Goal: Book appointment/travel/reservation

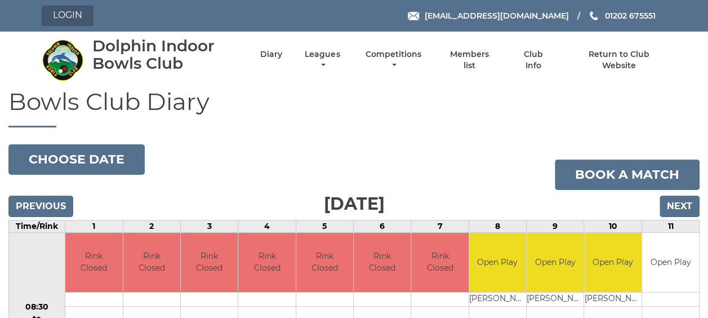
click at [88, 14] on link "Login" at bounding box center [68, 16] width 52 height 20
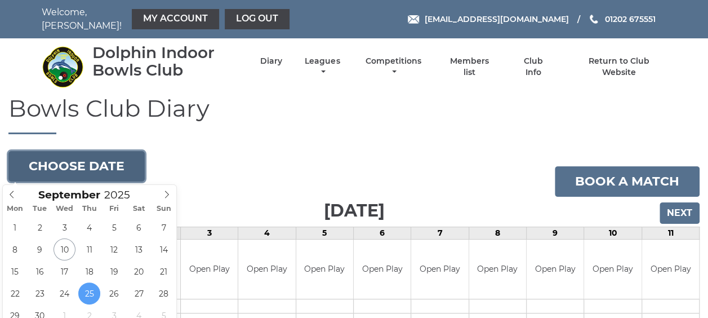
click at [90, 166] on button "Choose date" at bounding box center [76, 166] width 136 height 30
type input "[DATE]"
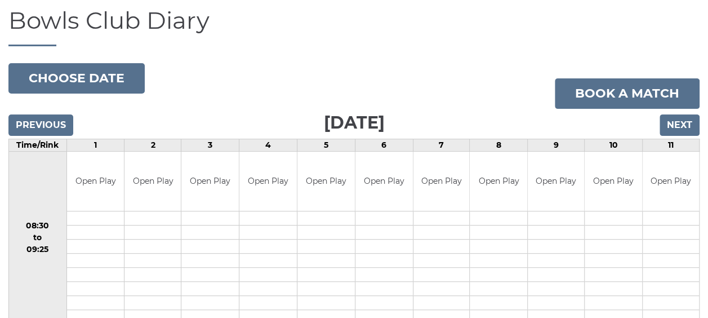
scroll to position [56, 0]
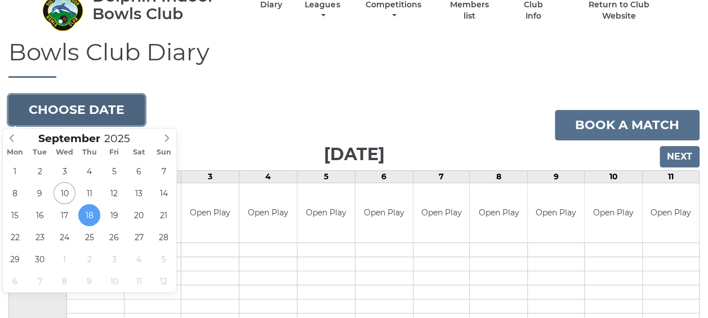
click at [70, 107] on button "Choose date" at bounding box center [76, 110] width 136 height 30
type input "2025-09-15"
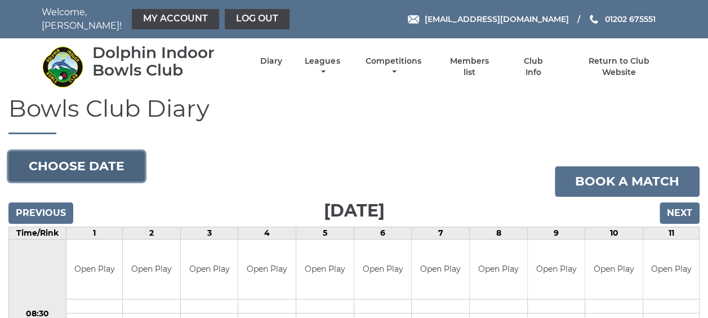
click at [60, 171] on button "Choose date" at bounding box center [76, 166] width 136 height 30
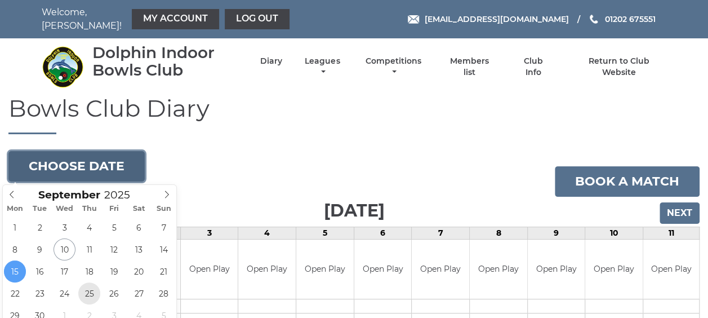
type input "2025-09-25"
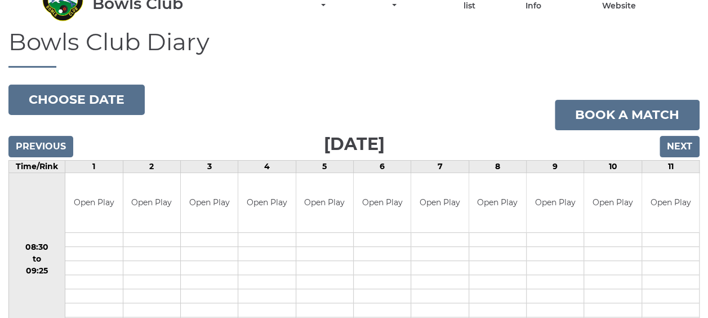
scroll to position [56, 0]
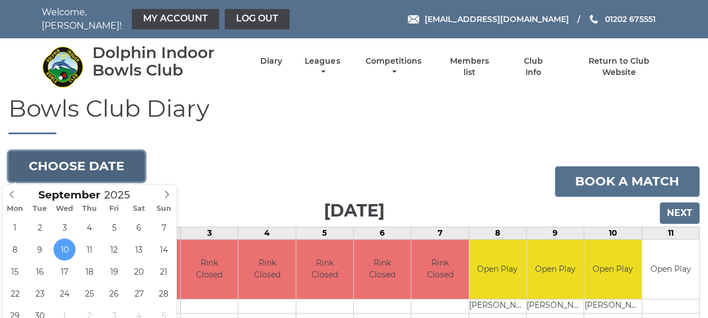
click at [119, 170] on button "Choose date" at bounding box center [76, 166] width 136 height 30
type input "[DATE]"
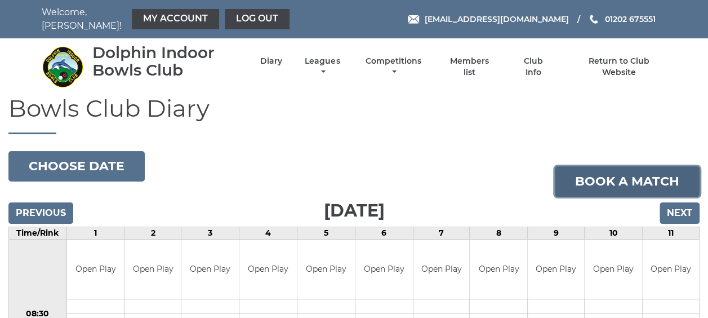
click at [612, 172] on link "Book a match" at bounding box center [627, 181] width 145 height 30
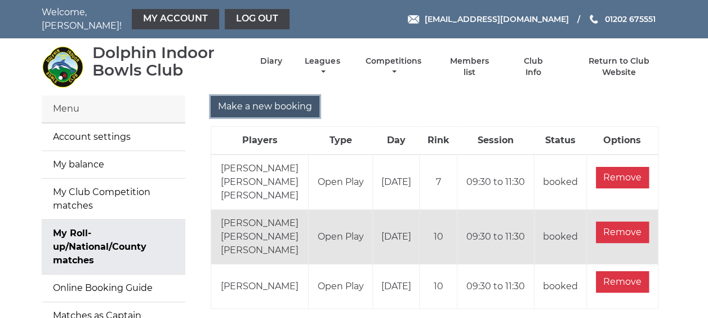
click at [257, 109] on input "Make a new booking" at bounding box center [265, 106] width 109 height 21
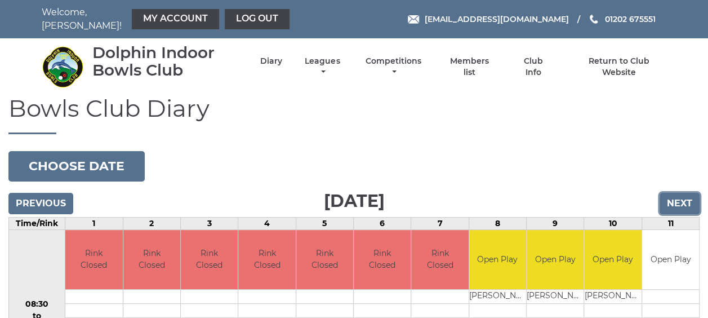
click at [669, 197] on input "Next" at bounding box center [679, 203] width 40 height 21
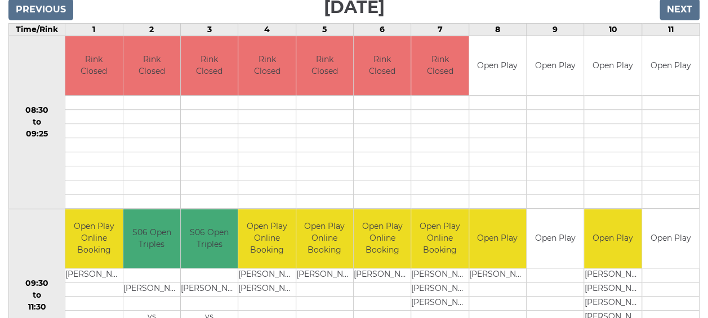
scroll to position [169, 0]
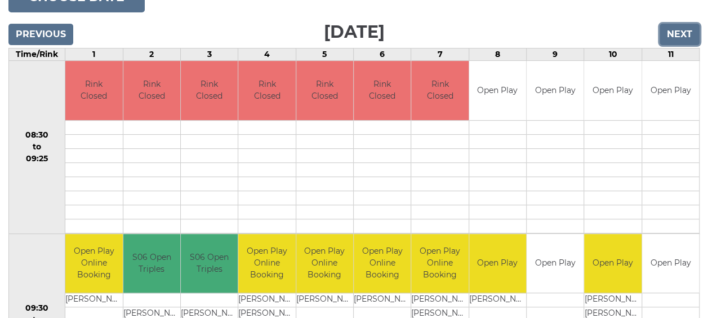
click at [675, 35] on input "Next" at bounding box center [679, 34] width 40 height 21
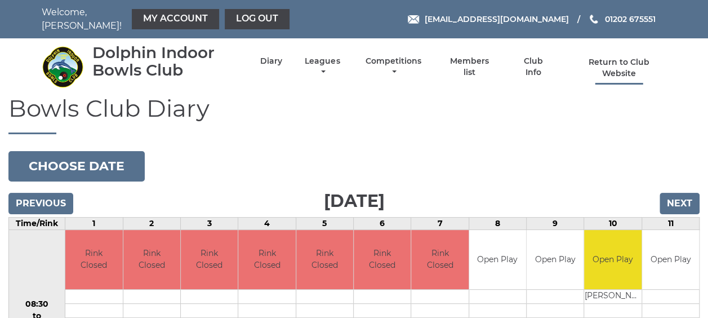
scroll to position [113, 0]
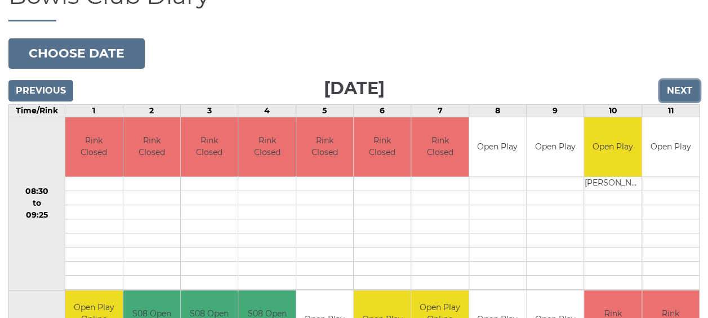
click at [675, 96] on input "Next" at bounding box center [679, 90] width 40 height 21
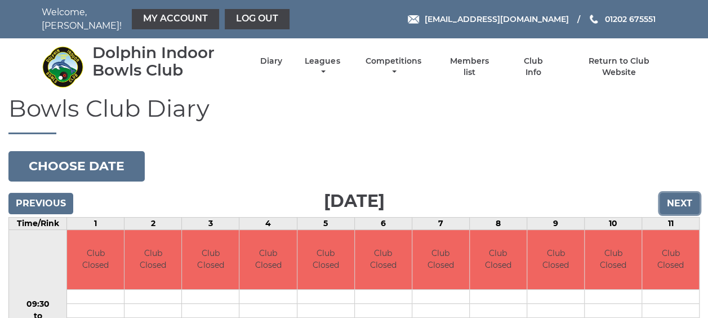
click at [674, 195] on input "Next" at bounding box center [679, 203] width 40 height 21
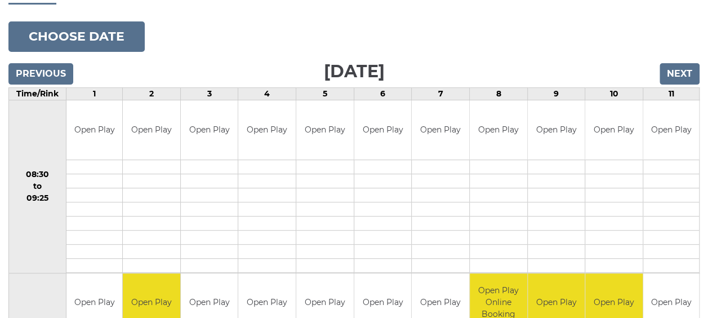
scroll to position [113, 0]
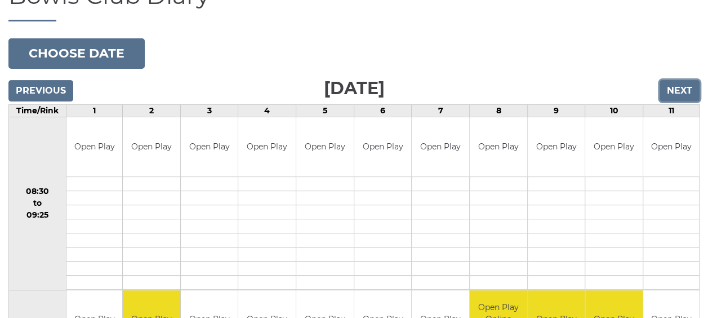
click at [688, 83] on input "Next" at bounding box center [679, 90] width 40 height 21
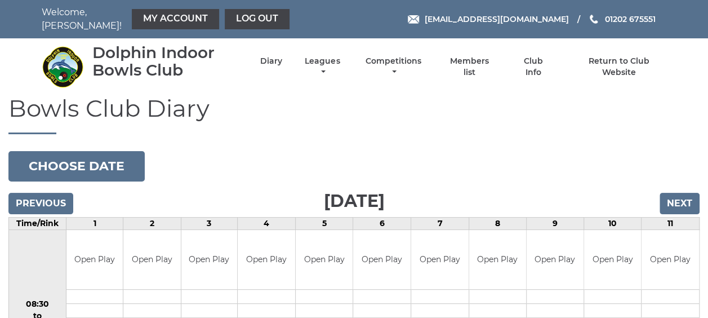
scroll to position [169, 0]
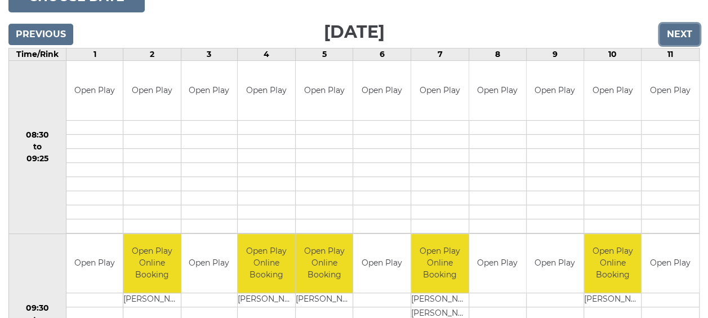
click at [688, 33] on input "Next" at bounding box center [679, 34] width 40 height 21
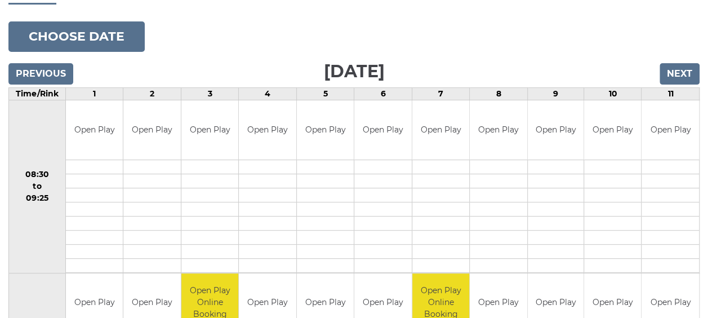
scroll to position [113, 0]
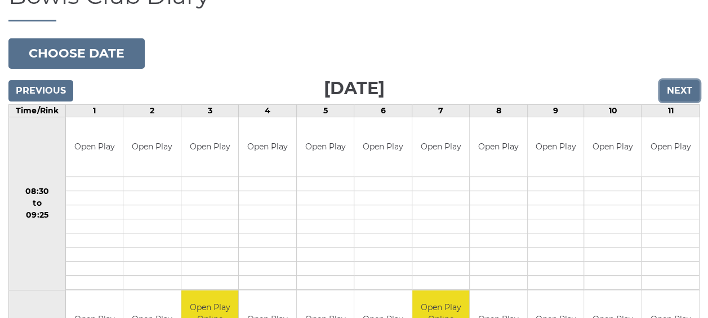
click at [676, 95] on input "Next" at bounding box center [679, 90] width 40 height 21
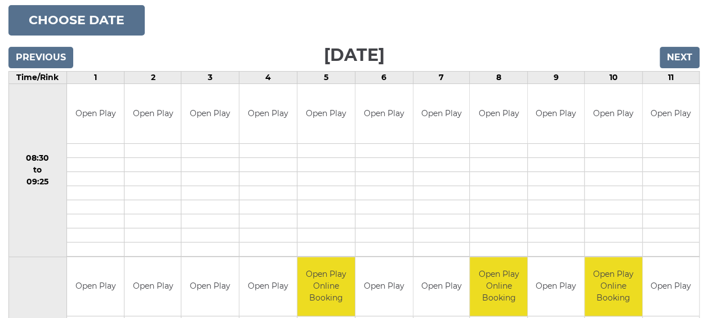
scroll to position [113, 0]
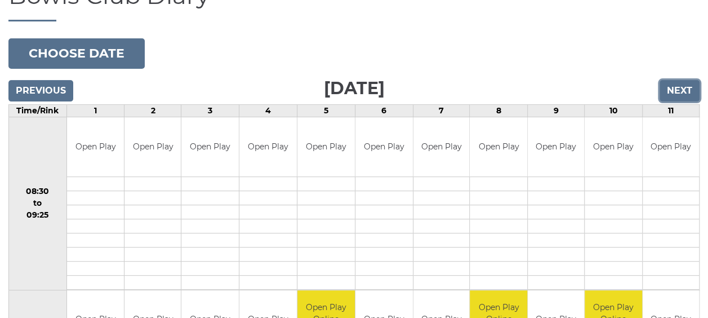
click at [669, 89] on input "Next" at bounding box center [679, 90] width 40 height 21
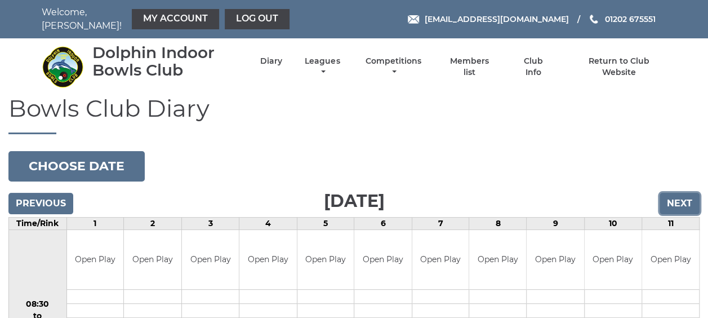
click at [692, 202] on input "Next" at bounding box center [679, 203] width 40 height 21
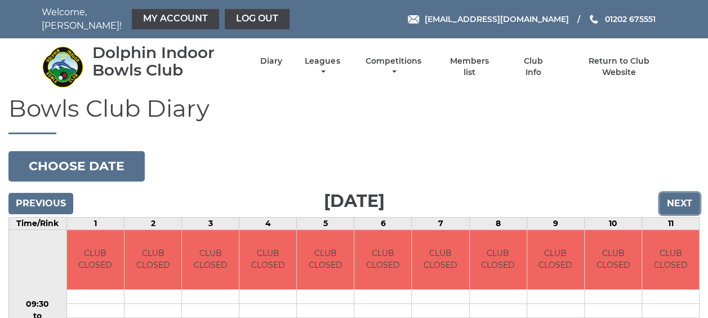
click at [692, 202] on input "Next" at bounding box center [679, 203] width 40 height 21
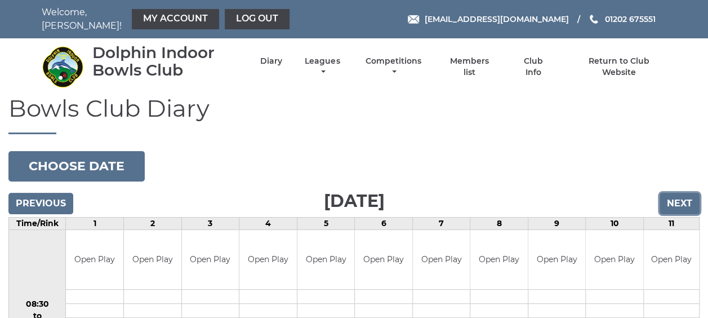
click at [692, 202] on input "Next" at bounding box center [679, 203] width 40 height 21
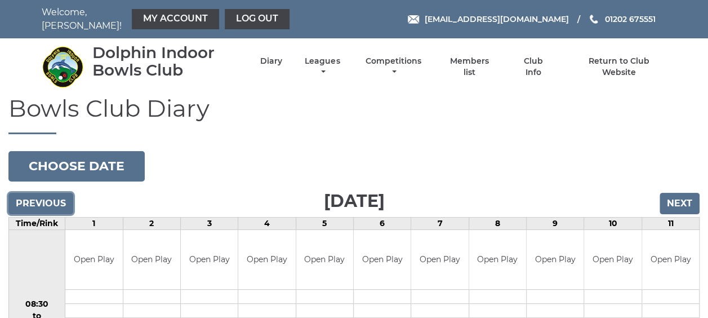
click at [45, 203] on input "Previous" at bounding box center [40, 203] width 65 height 21
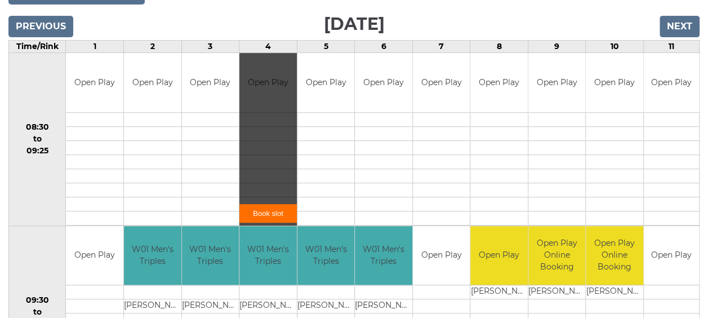
scroll to position [113, 0]
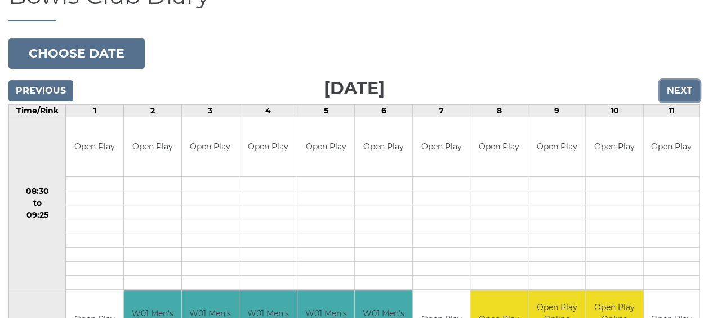
click at [690, 90] on input "Next" at bounding box center [679, 90] width 40 height 21
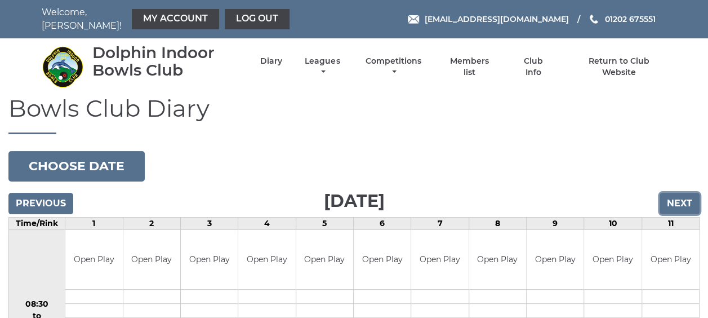
click at [681, 203] on input "Next" at bounding box center [679, 203] width 40 height 21
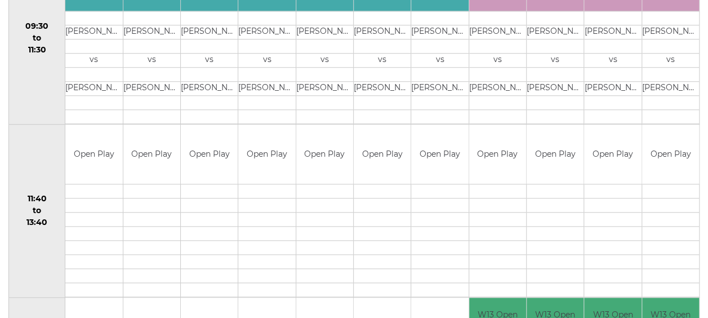
scroll to position [169, 0]
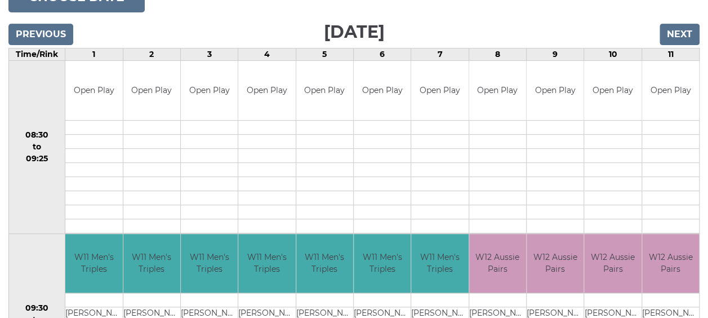
drag, startPoint x: 422, startPoint y: 346, endPoint x: 214, endPoint y: 235, distance: 236.0
drag, startPoint x: 214, startPoint y: 235, endPoint x: 716, endPoint y: 196, distance: 503.1
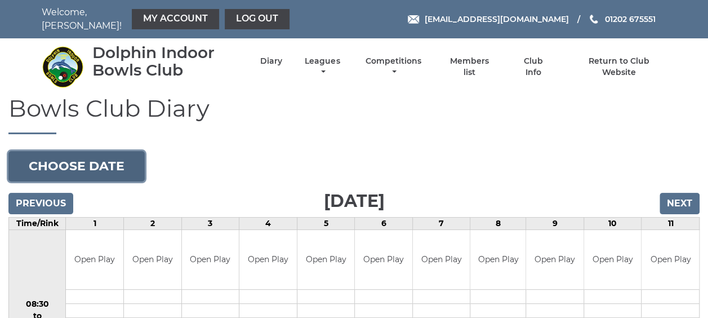
click at [89, 171] on button "Choose date" at bounding box center [76, 166] width 136 height 30
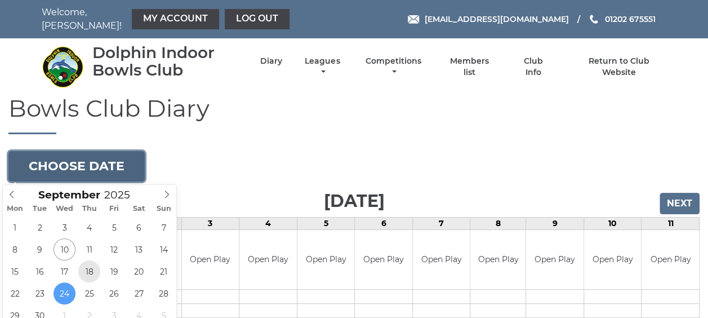
type input "[DATE]"
click at [70, 175] on button "Choose date" at bounding box center [76, 166] width 136 height 30
type input "[DATE]"
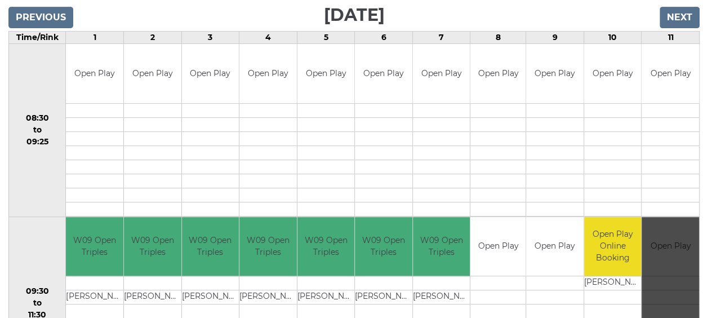
scroll to position [169, 0]
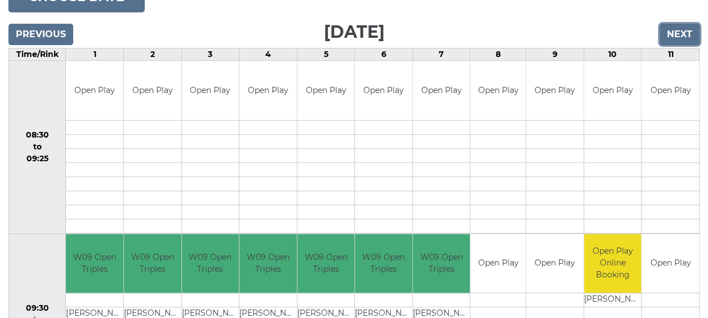
click at [681, 30] on input "Next" at bounding box center [679, 34] width 40 height 21
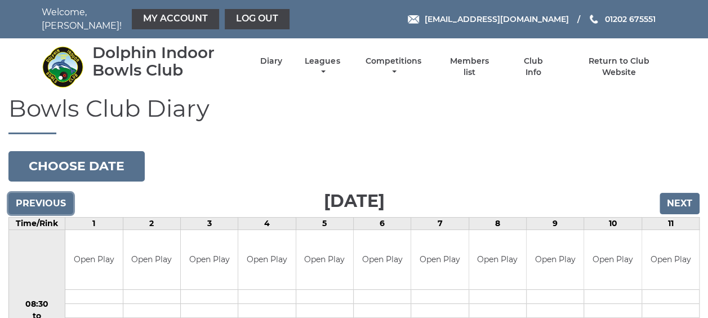
click at [59, 195] on input "Previous" at bounding box center [40, 203] width 65 height 21
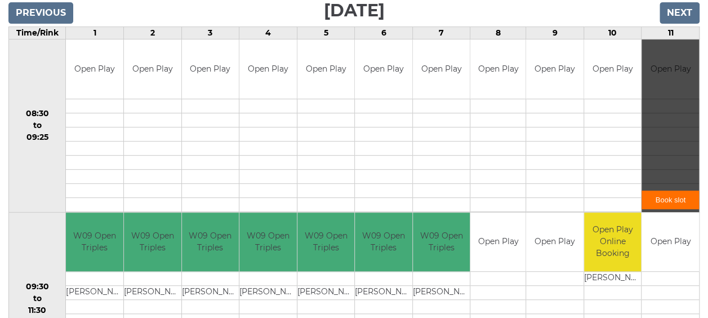
scroll to position [169, 0]
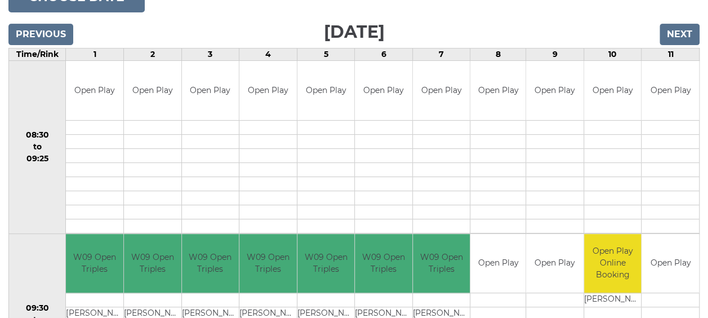
drag, startPoint x: 454, startPoint y: 142, endPoint x: -2, endPoint y: 346, distance: 499.5
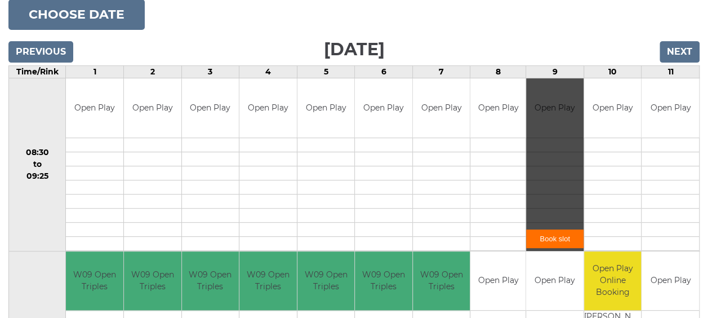
scroll to position [169, 0]
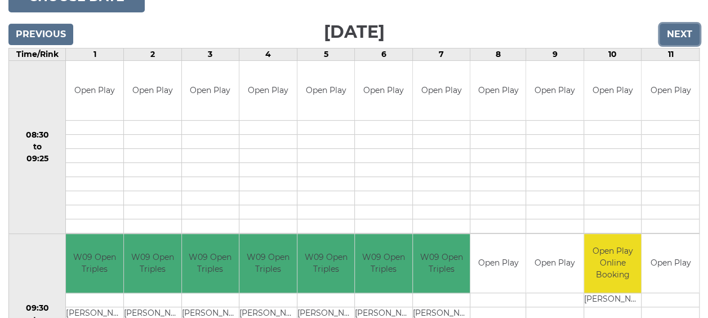
click at [676, 34] on input "Next" at bounding box center [679, 34] width 40 height 21
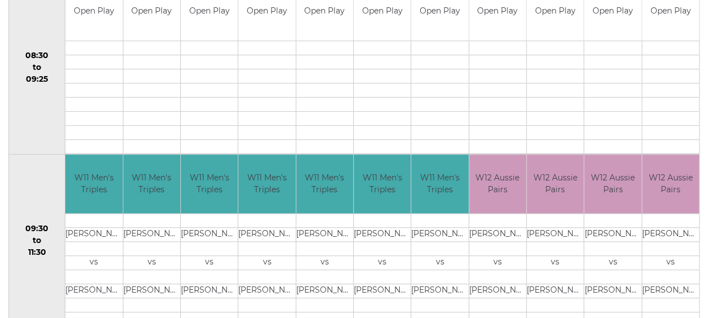
scroll to position [169, 0]
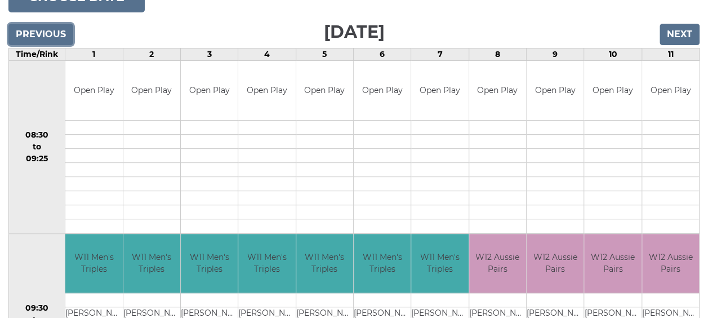
click at [32, 34] on input "Previous" at bounding box center [40, 34] width 65 height 21
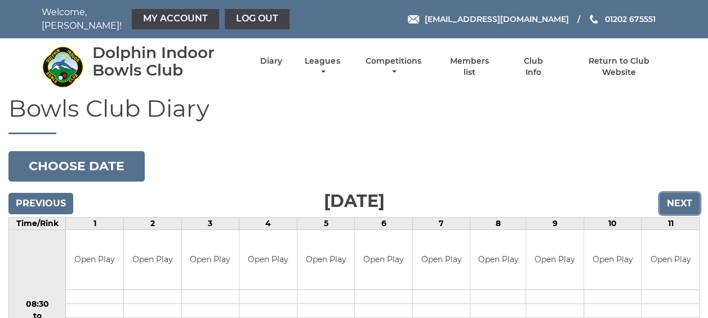
click at [670, 194] on input "Next" at bounding box center [679, 203] width 40 height 21
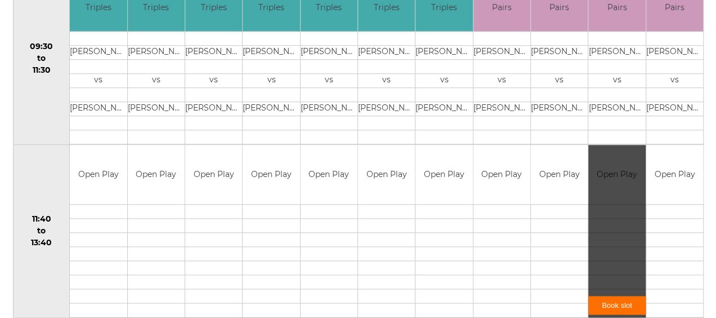
scroll to position [450, 0]
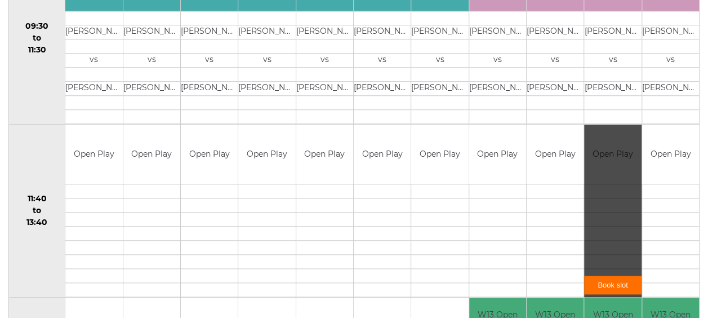
click at [610, 278] on link "Book slot" at bounding box center [612, 284] width 57 height 19
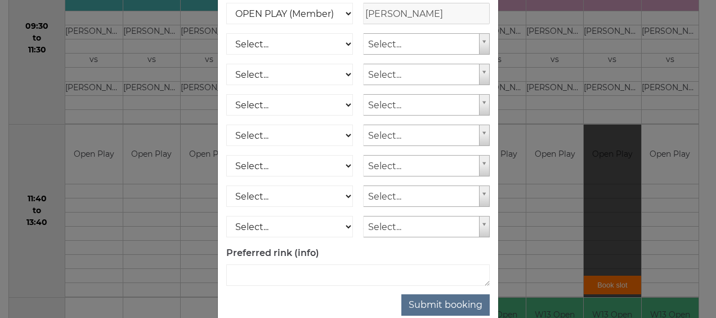
scroll to position [204, 0]
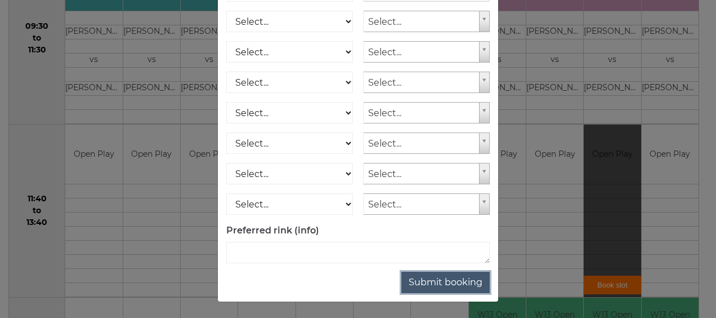
click at [447, 278] on button "Submit booking" at bounding box center [445, 281] width 88 height 21
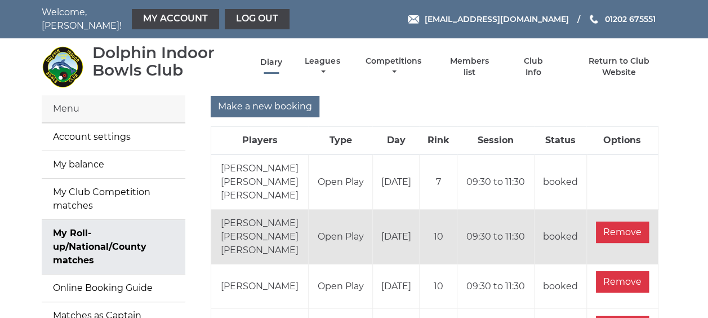
click at [276, 61] on link "Diary" at bounding box center [271, 62] width 22 height 11
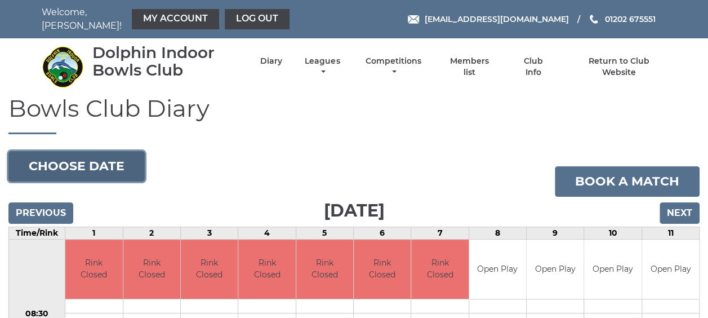
click at [95, 162] on button "Choose date" at bounding box center [76, 166] width 136 height 30
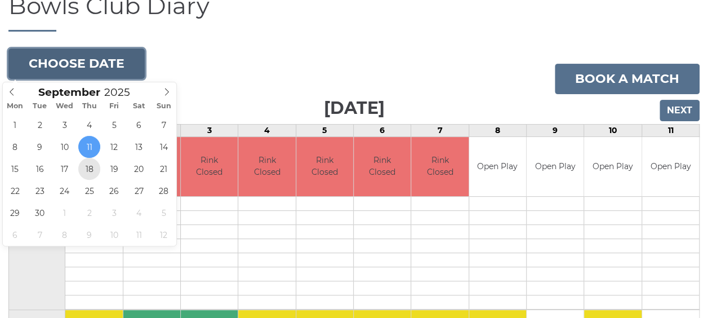
scroll to position [113, 0]
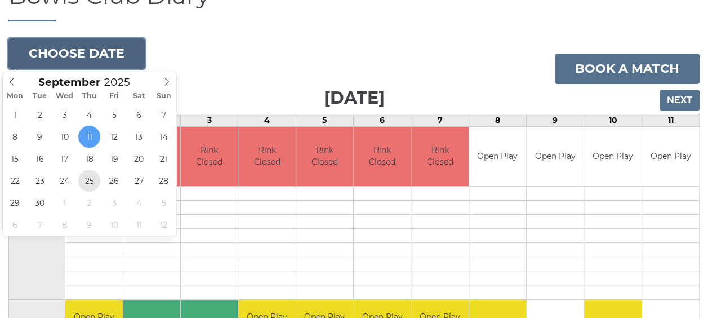
type input "2025-09-25"
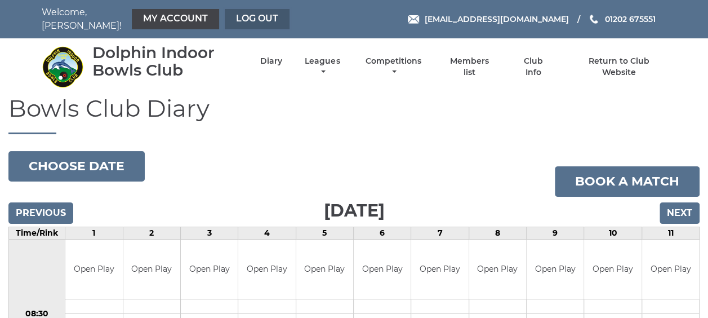
click at [252, 20] on link "Log out" at bounding box center [257, 19] width 65 height 20
